Goal: Transaction & Acquisition: Purchase product/service

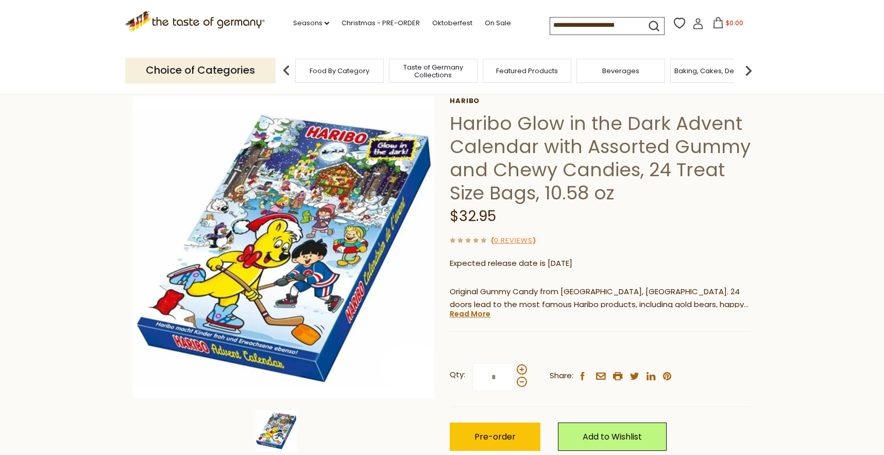
scroll to position [60, 0]
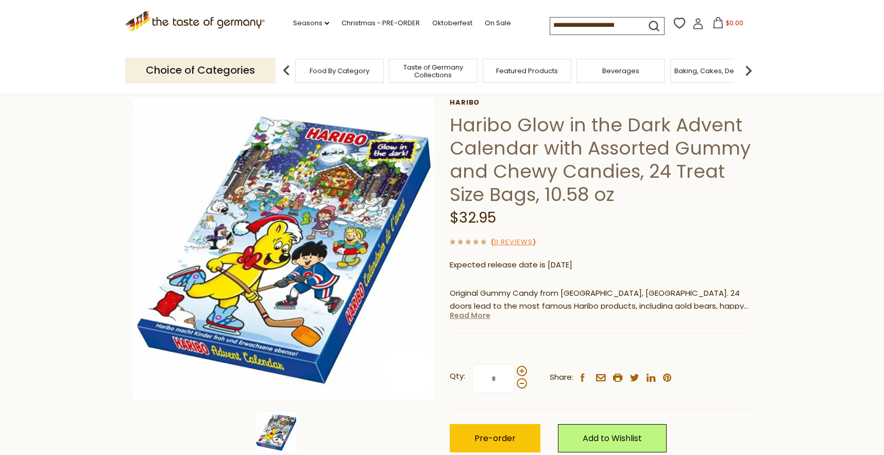
click at [477, 314] on link "Read More" at bounding box center [470, 315] width 41 height 10
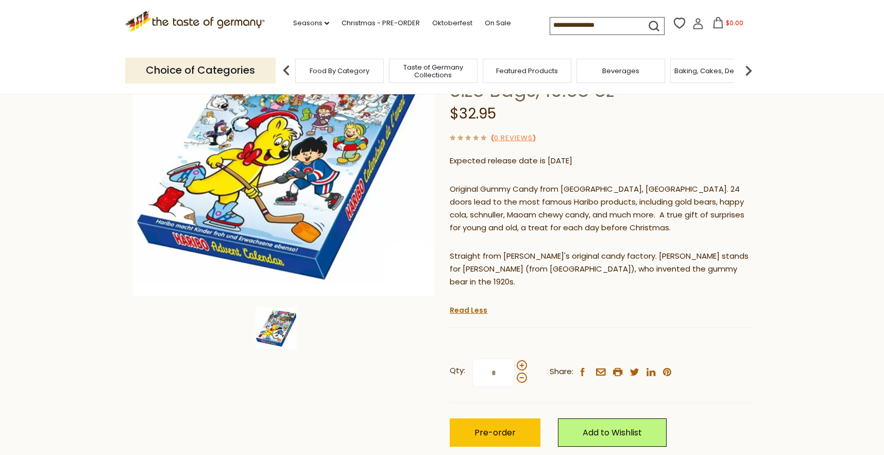
scroll to position [163, 0]
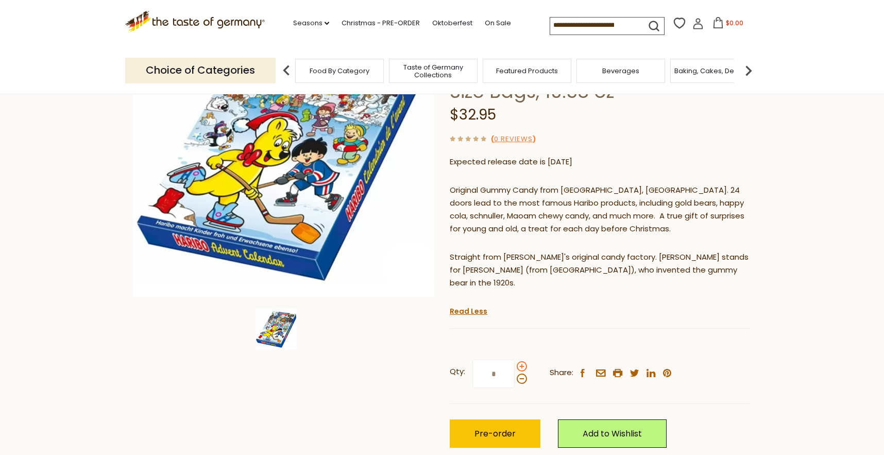
click at [521, 361] on span at bounding box center [522, 366] width 10 height 10
click at [515, 360] on input "*" at bounding box center [493, 374] width 42 height 28
click at [520, 374] on span at bounding box center [522, 379] width 10 height 10
click at [515, 362] on input "*" at bounding box center [493, 374] width 42 height 28
click at [519, 361] on span at bounding box center [522, 366] width 10 height 10
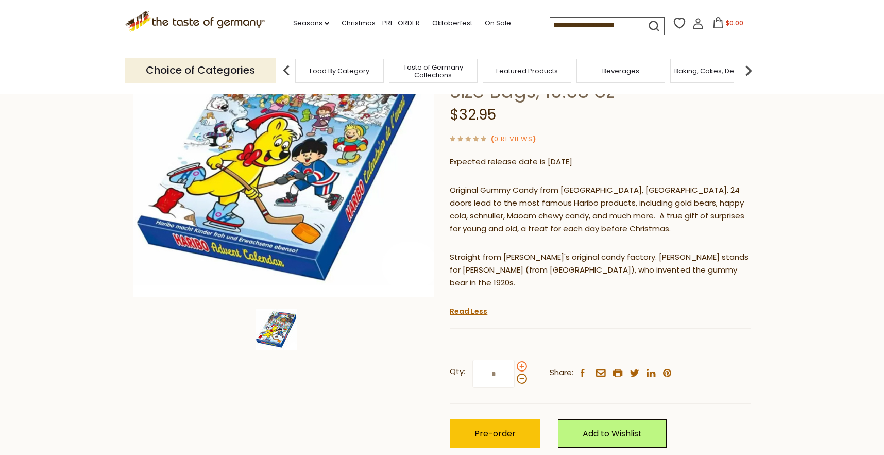
click at [515, 360] on input "*" at bounding box center [493, 374] width 42 height 28
click at [524, 374] on span at bounding box center [522, 379] width 10 height 10
click at [515, 361] on input "*" at bounding box center [493, 374] width 42 height 28
click at [519, 361] on span at bounding box center [522, 366] width 10 height 10
click at [515, 360] on input "*" at bounding box center [493, 374] width 42 height 28
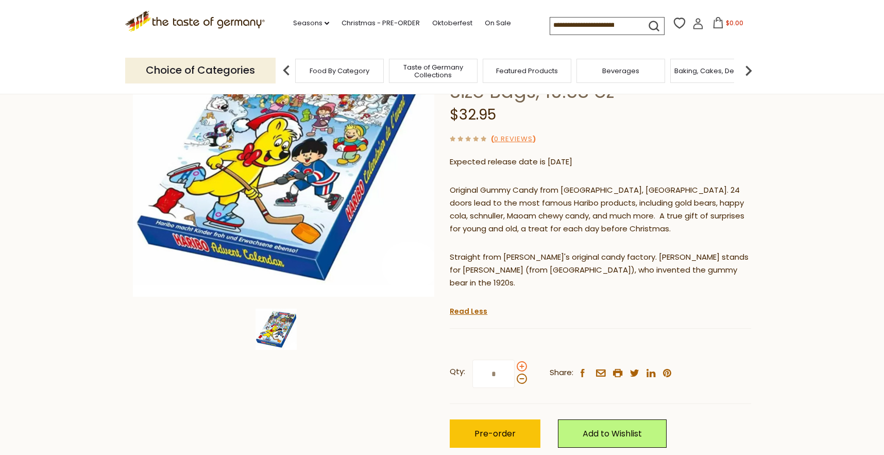
type input "*"
click at [528, 419] on button "Pre-order" at bounding box center [495, 433] width 91 height 28
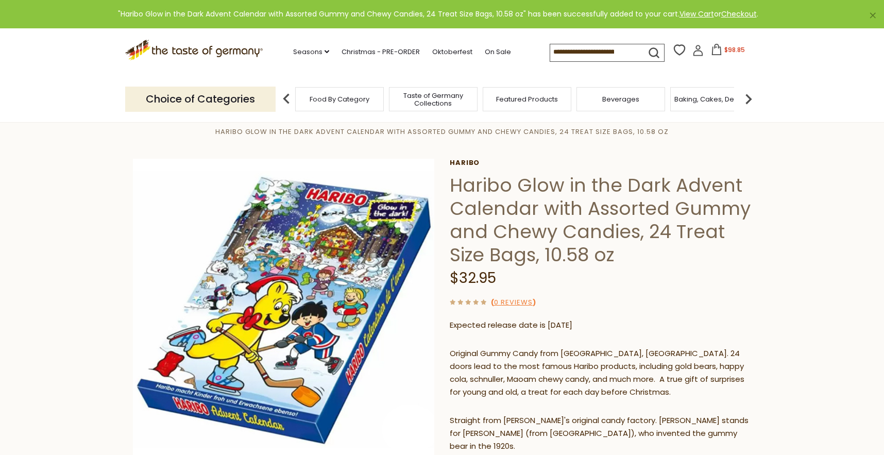
scroll to position [0, 0]
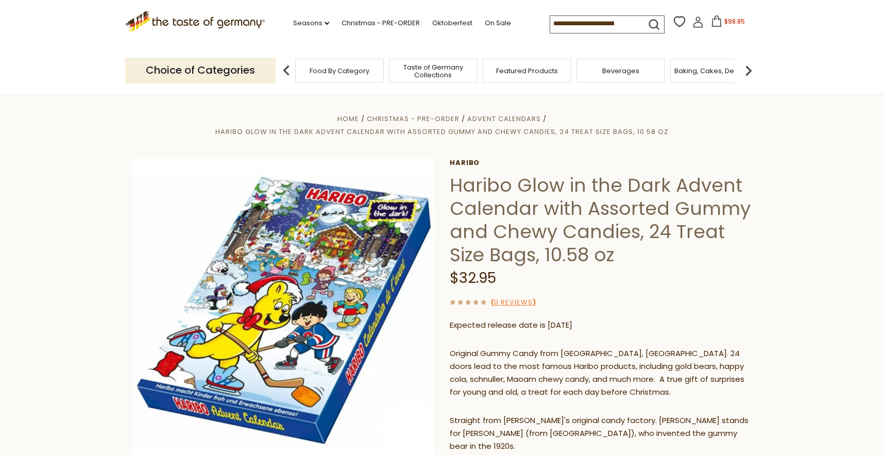
click at [724, 20] on span "$98.85" at bounding box center [734, 21] width 21 height 9
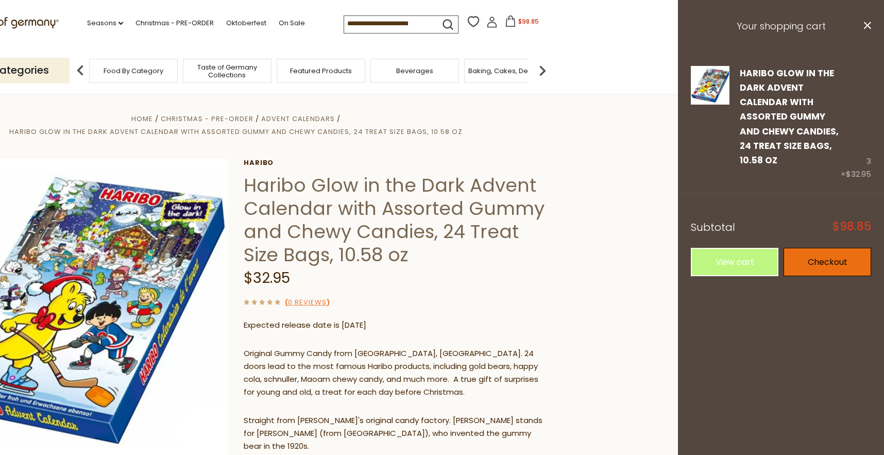
click at [797, 263] on link "Checkout" at bounding box center [828, 262] width 88 height 28
